Goal: Information Seeking & Learning: Learn about a topic

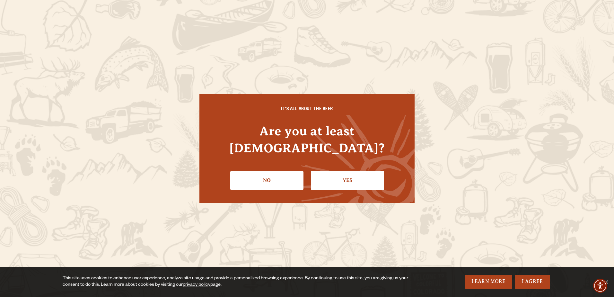
click at [347, 173] on link "Yes" at bounding box center [347, 180] width 73 height 19
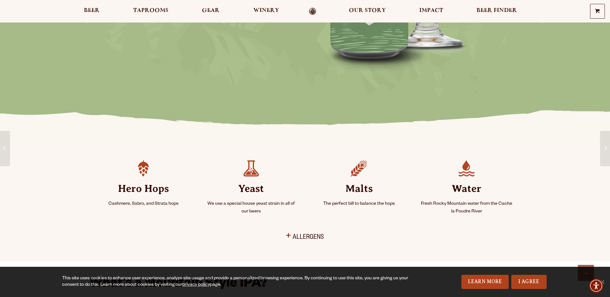
scroll to position [193, 0]
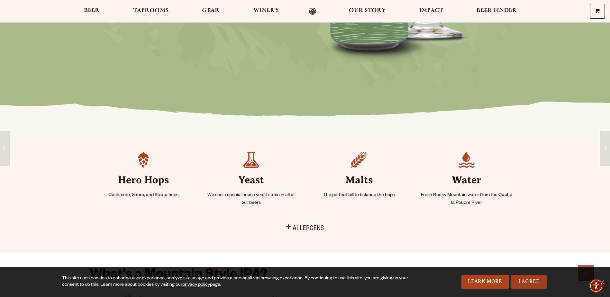
click at [538, 283] on link "I Agree" at bounding box center [528, 282] width 35 height 14
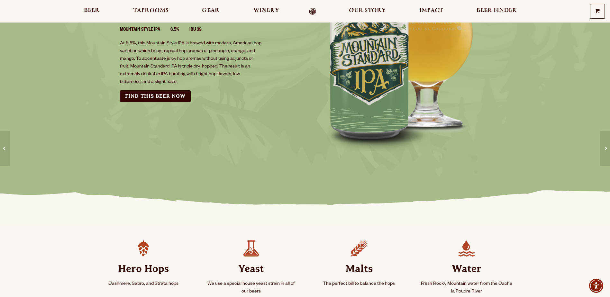
scroll to position [0, 0]
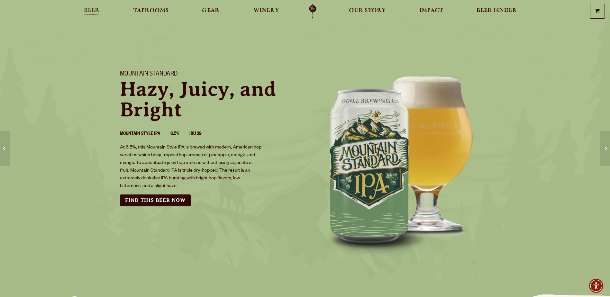
click at [90, 11] on span "Beer" at bounding box center [92, 10] width 16 height 5
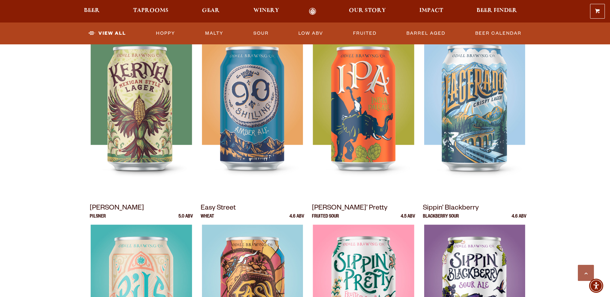
scroll to position [321, 0]
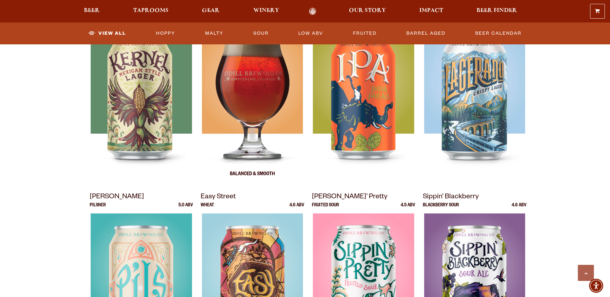
click at [257, 106] on img at bounding box center [252, 103] width 101 height 161
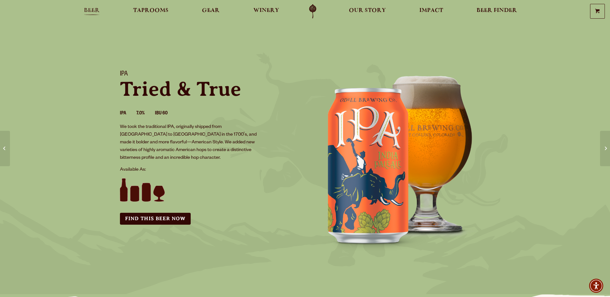
click at [90, 10] on span "Beer" at bounding box center [92, 10] width 16 height 5
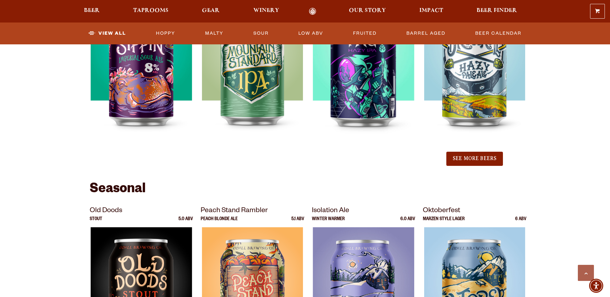
scroll to position [739, 0]
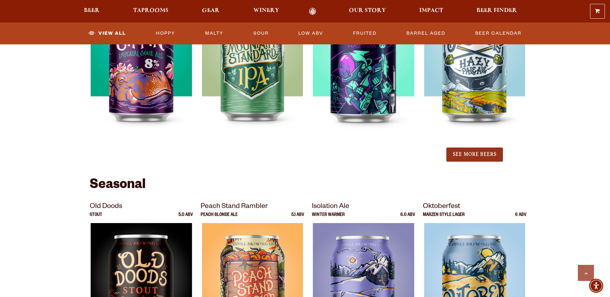
click at [477, 159] on button "See More Beers" at bounding box center [474, 154] width 57 height 14
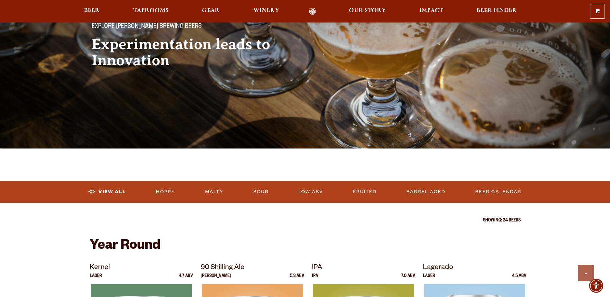
scroll to position [0, 0]
